Goal: Task Accomplishment & Management: Use online tool/utility

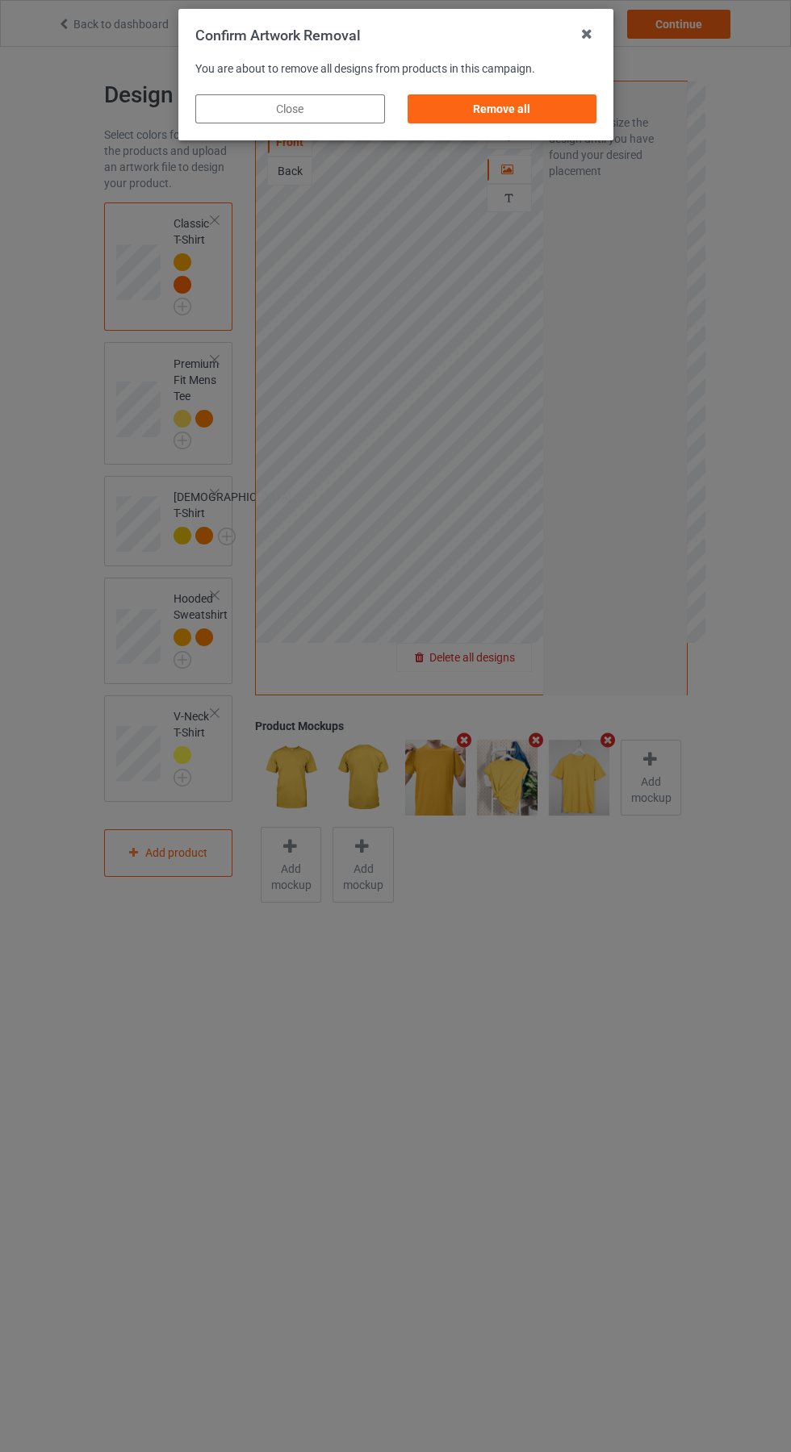
click at [524, 111] on div "Remove all" at bounding box center [502, 108] width 190 height 29
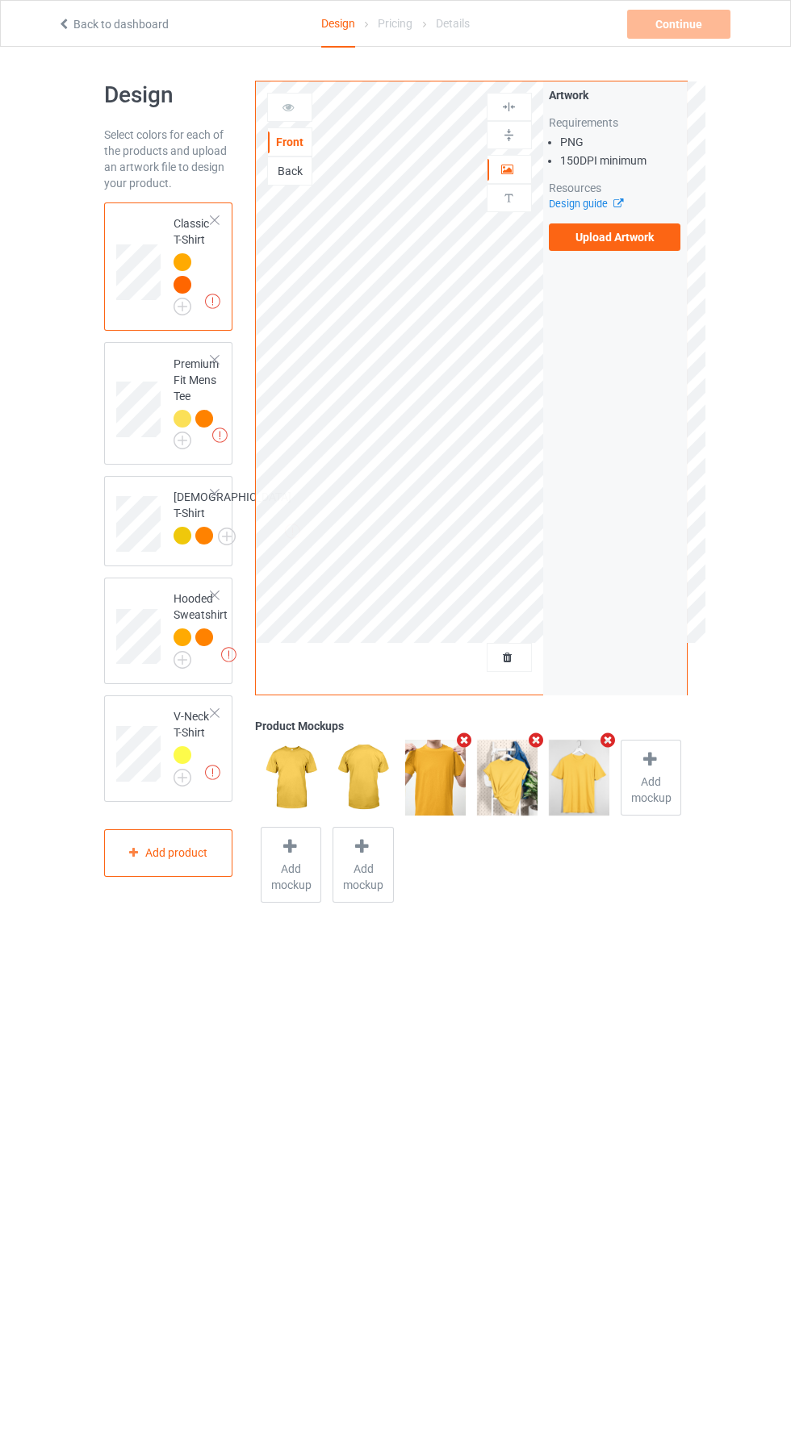
click at [644, 244] on label "Upload Artwork" at bounding box center [615, 236] width 132 height 27
click at [0, 0] on input "Upload Artwork" at bounding box center [0, 0] width 0 height 0
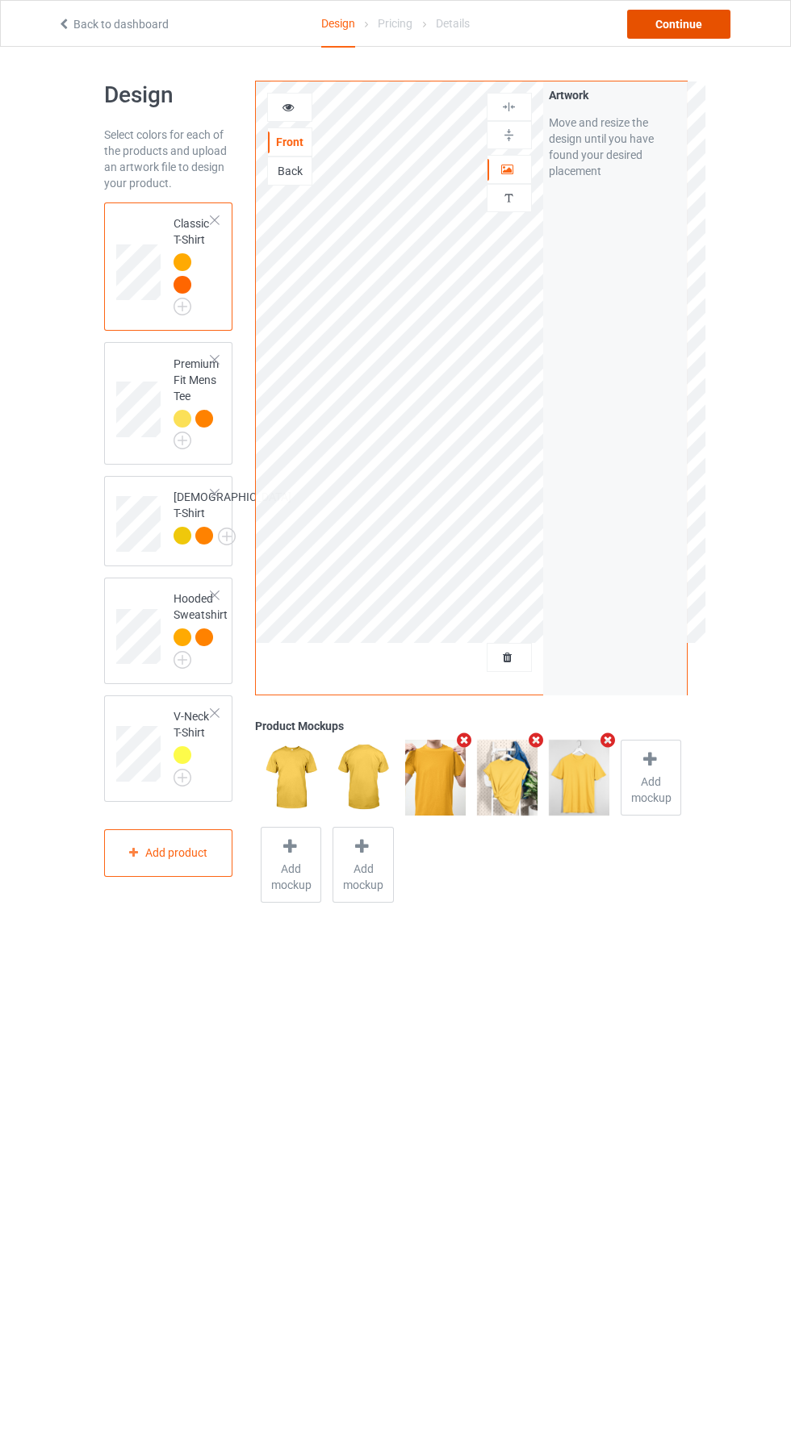
click at [695, 24] on div "Continue" at bounding box center [678, 24] width 103 height 29
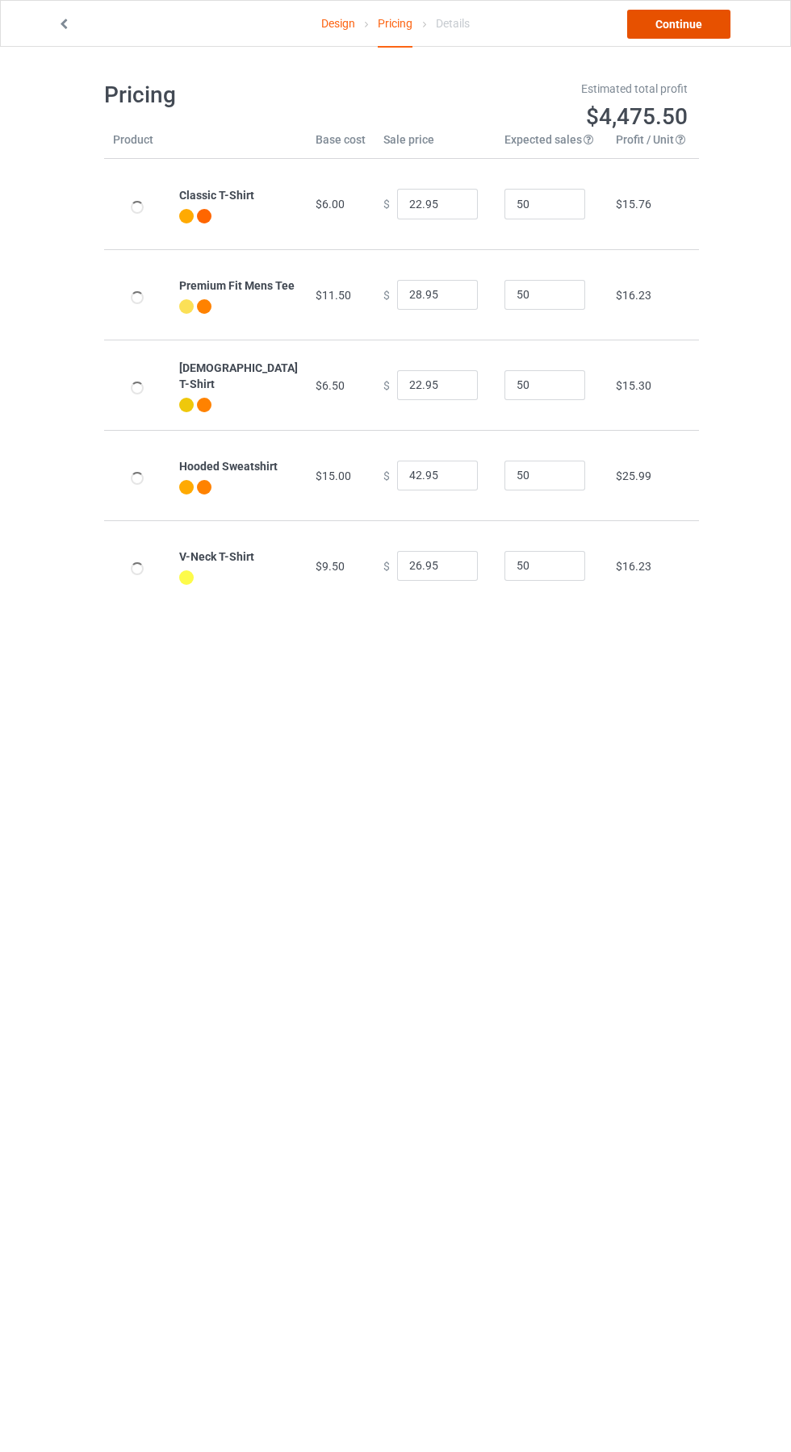
click at [699, 27] on link "Continue" at bounding box center [678, 24] width 103 height 29
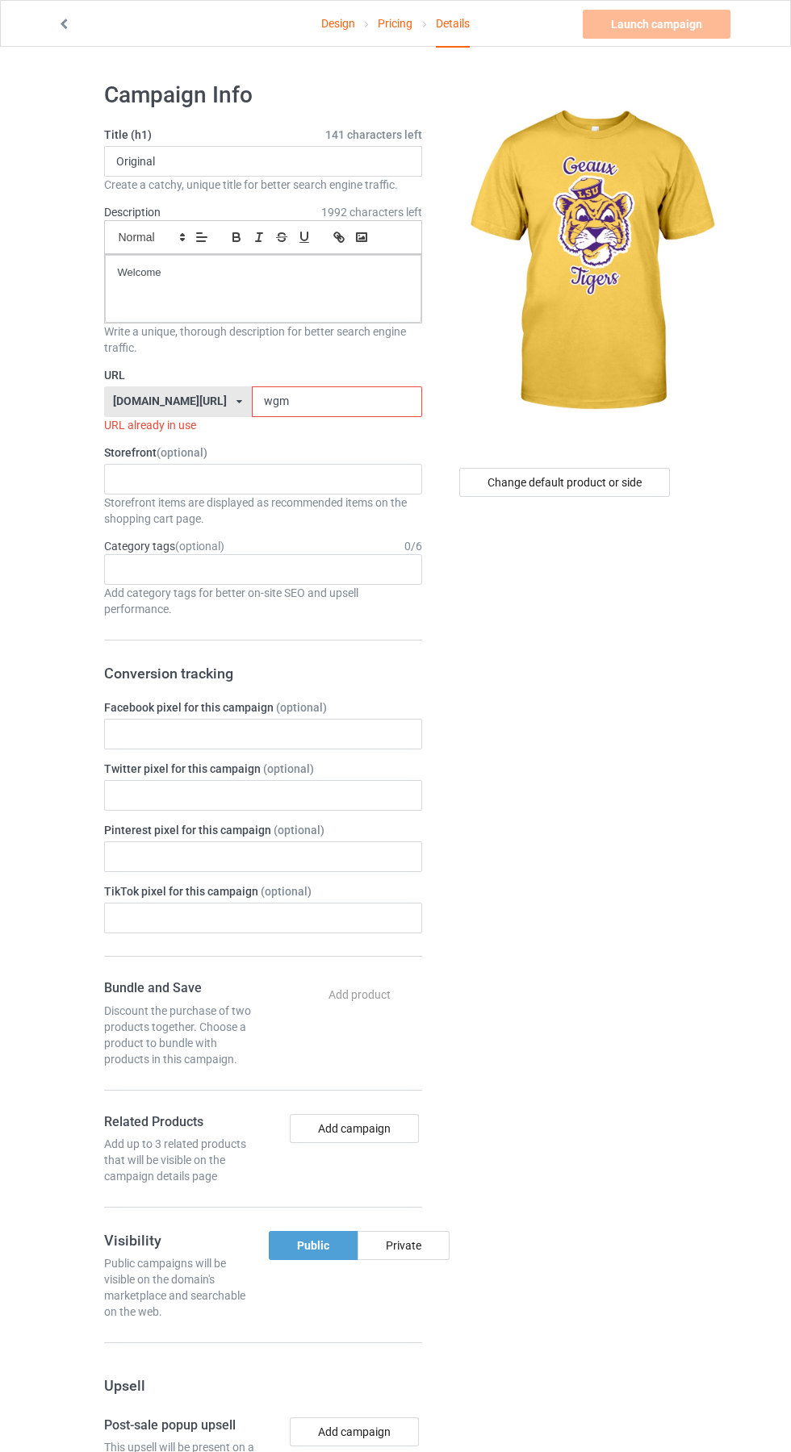
click at [336, 408] on input "wgm" at bounding box center [337, 401] width 170 height 31
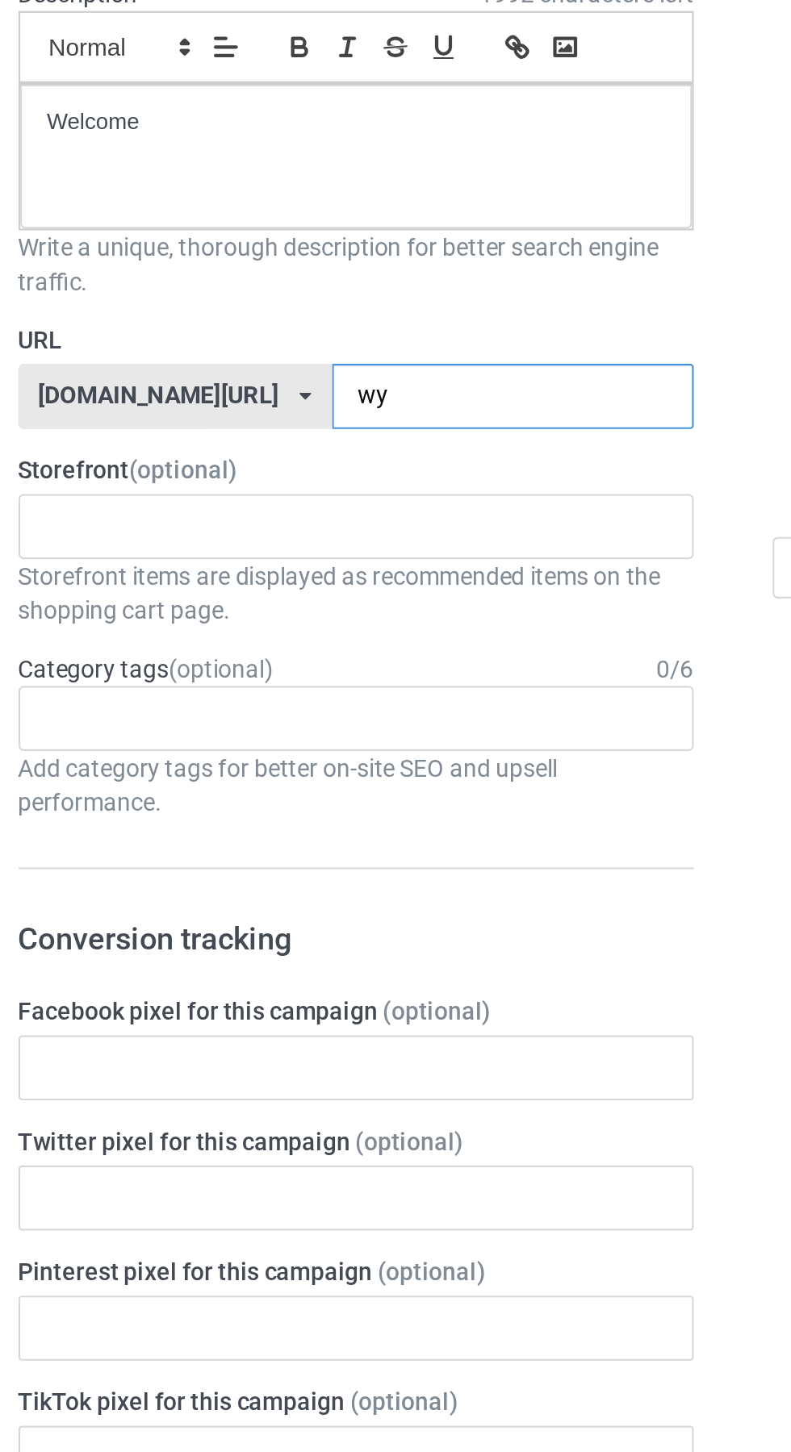
type input "wyc"
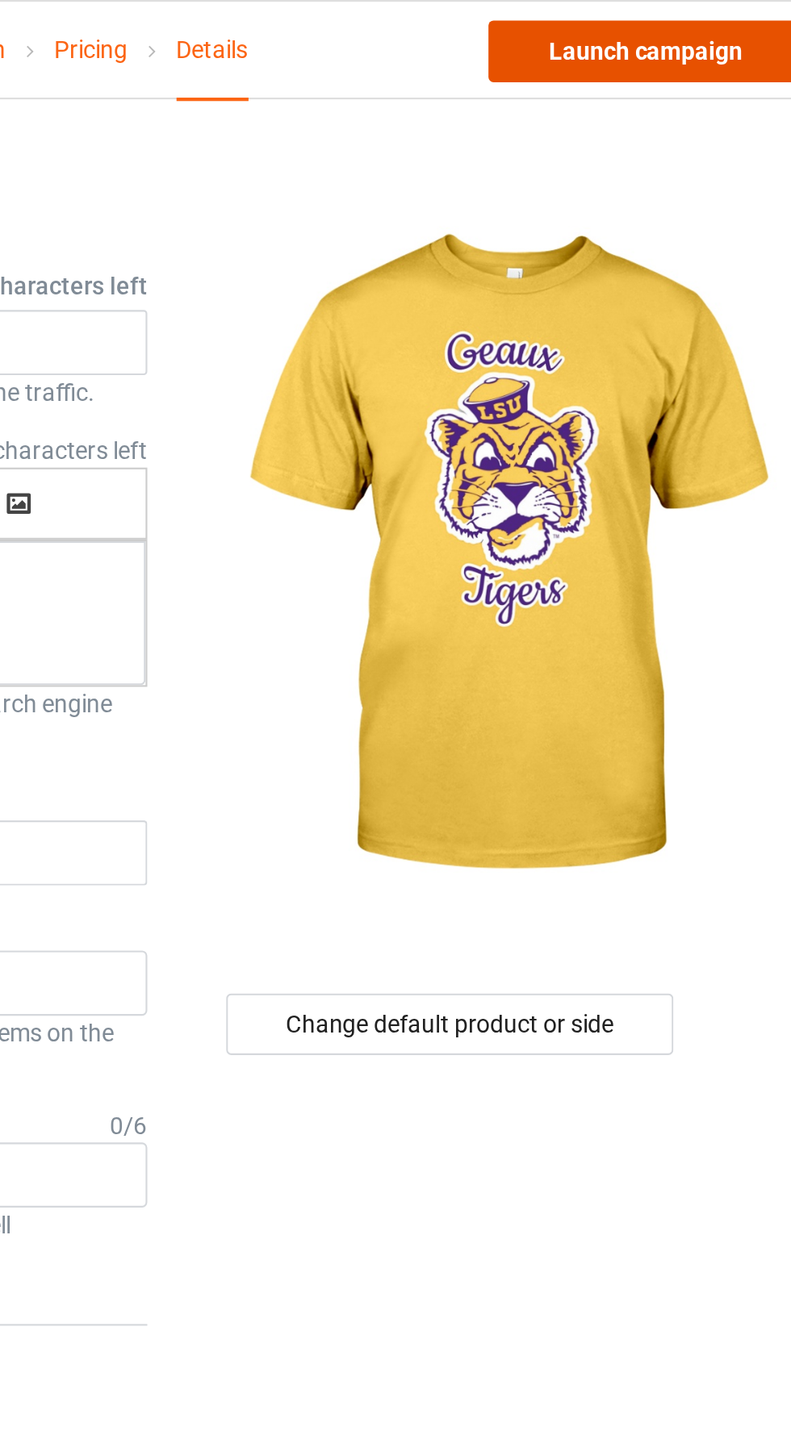
click at [678, 27] on link "Launch campaign" at bounding box center [656, 24] width 148 height 29
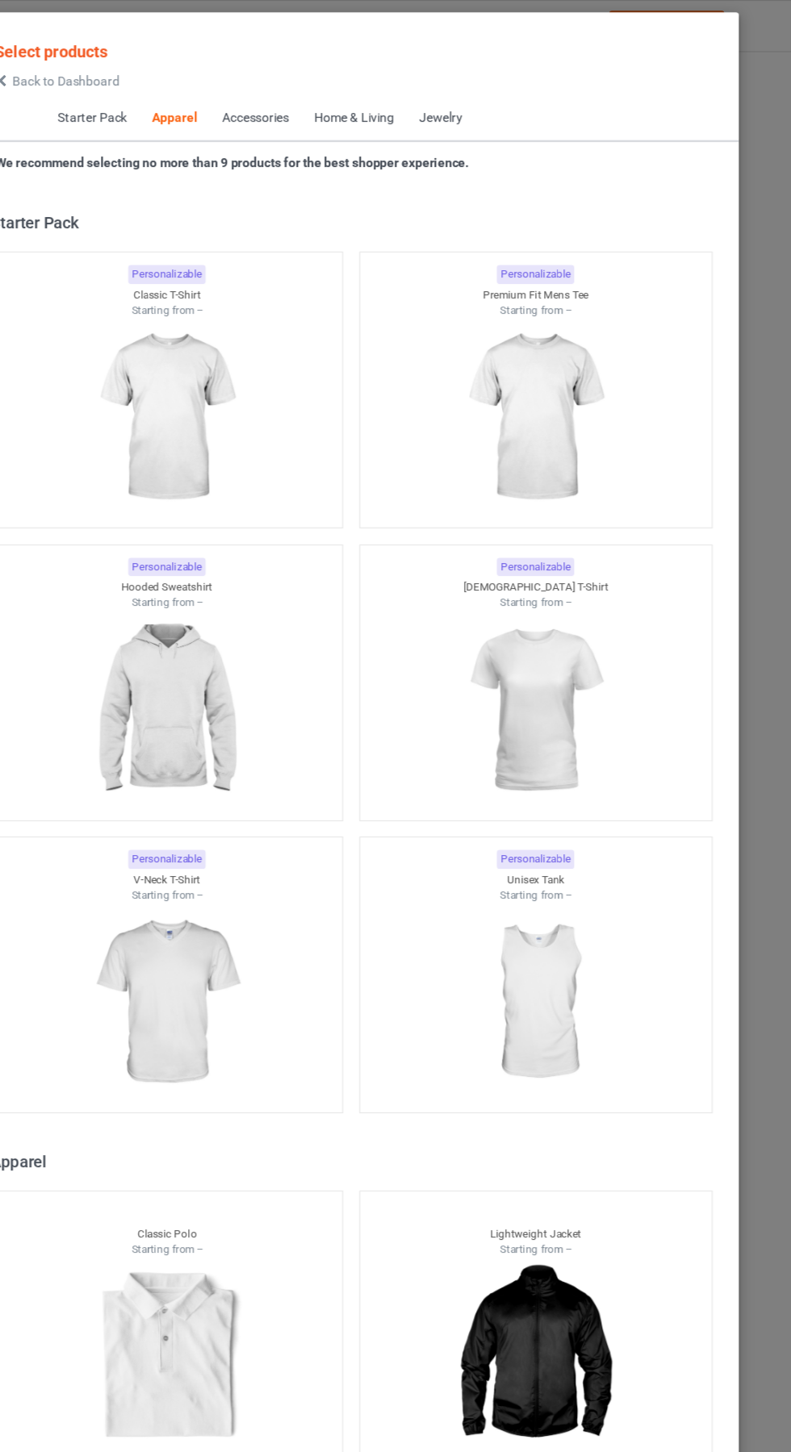
scroll to position [863, 0]
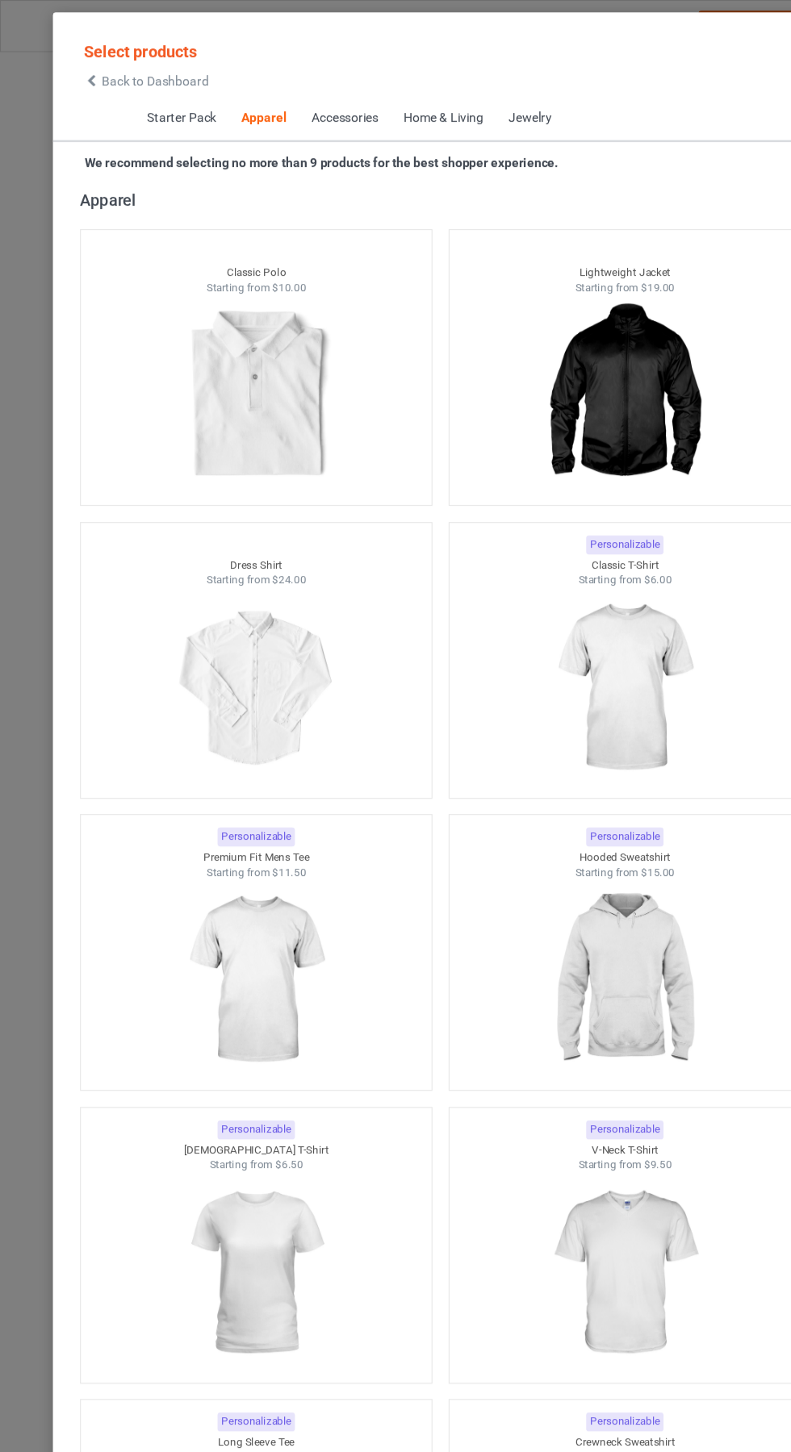
click at [81, 73] on icon at bounding box center [82, 72] width 14 height 11
